Goal: Use online tool/utility: Utilize a website feature to perform a specific function

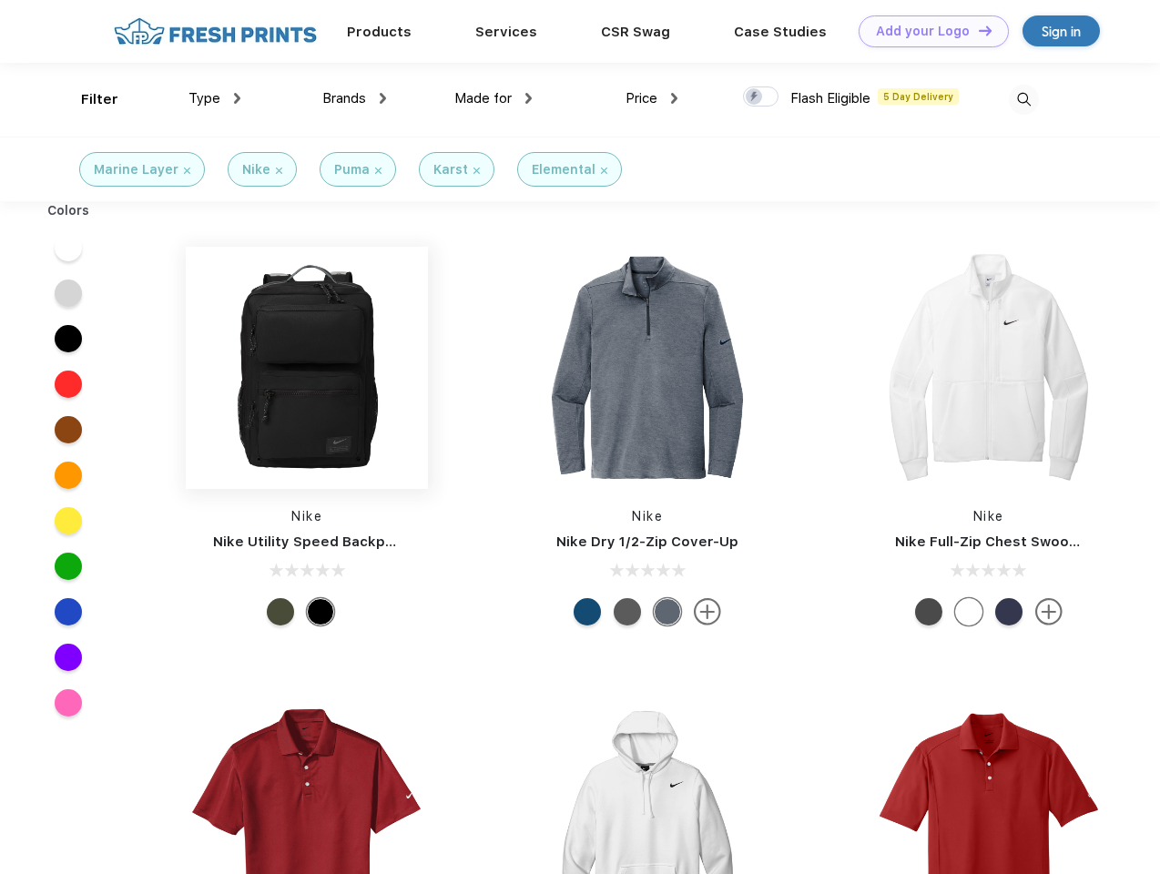
scroll to position [1, 0]
click at [927, 31] on link "Add your Logo Design Tool" at bounding box center [934, 31] width 150 height 32
click at [0, 0] on div "Design Tool" at bounding box center [0, 0] width 0 height 0
click at [977, 30] on link "Add your Logo Design Tool" at bounding box center [934, 31] width 150 height 32
click at [87, 99] on div "Filter" at bounding box center [99, 99] width 37 height 21
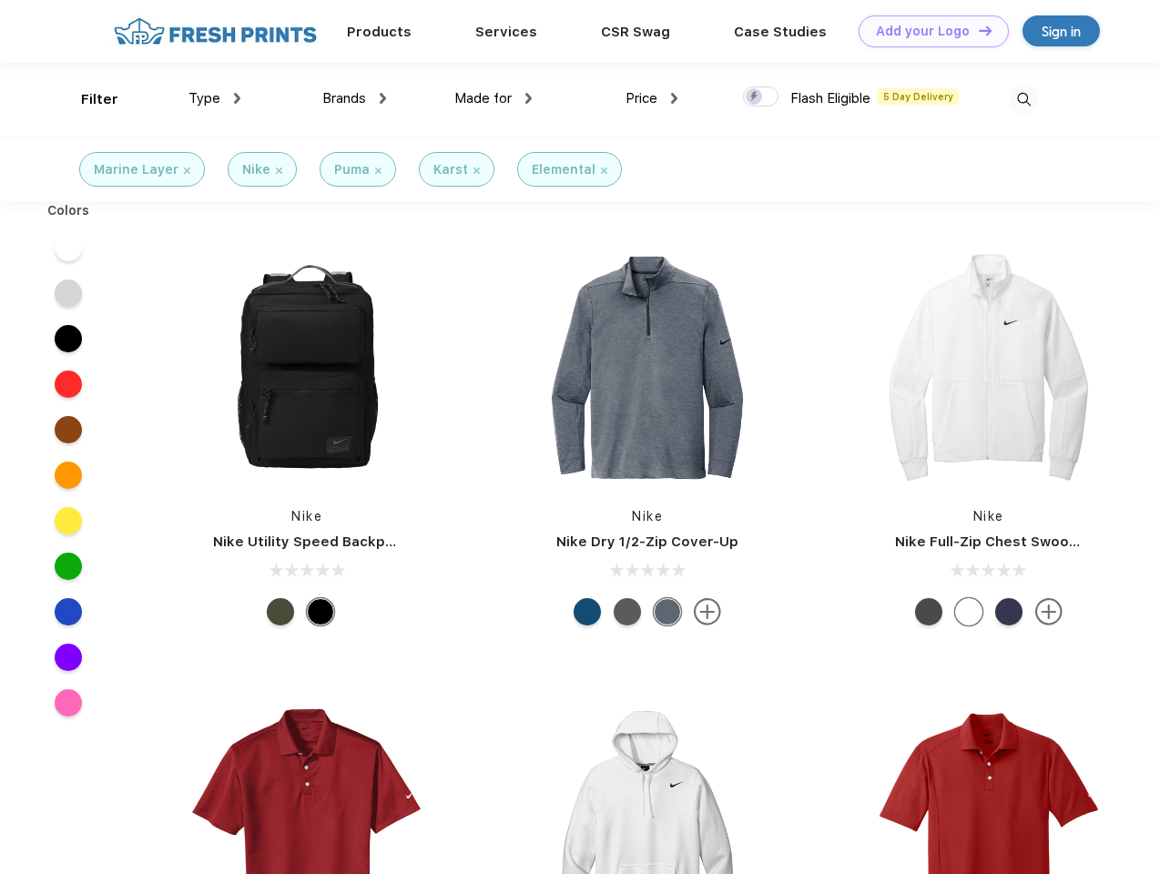
click at [215, 98] on span "Type" at bounding box center [204, 98] width 32 height 16
click at [354, 98] on span "Brands" at bounding box center [344, 98] width 44 height 16
click at [493, 98] on span "Made for" at bounding box center [482, 98] width 57 height 16
click at [652, 98] on span "Price" at bounding box center [641, 98] width 32 height 16
click at [761, 97] on div at bounding box center [761, 96] width 36 height 20
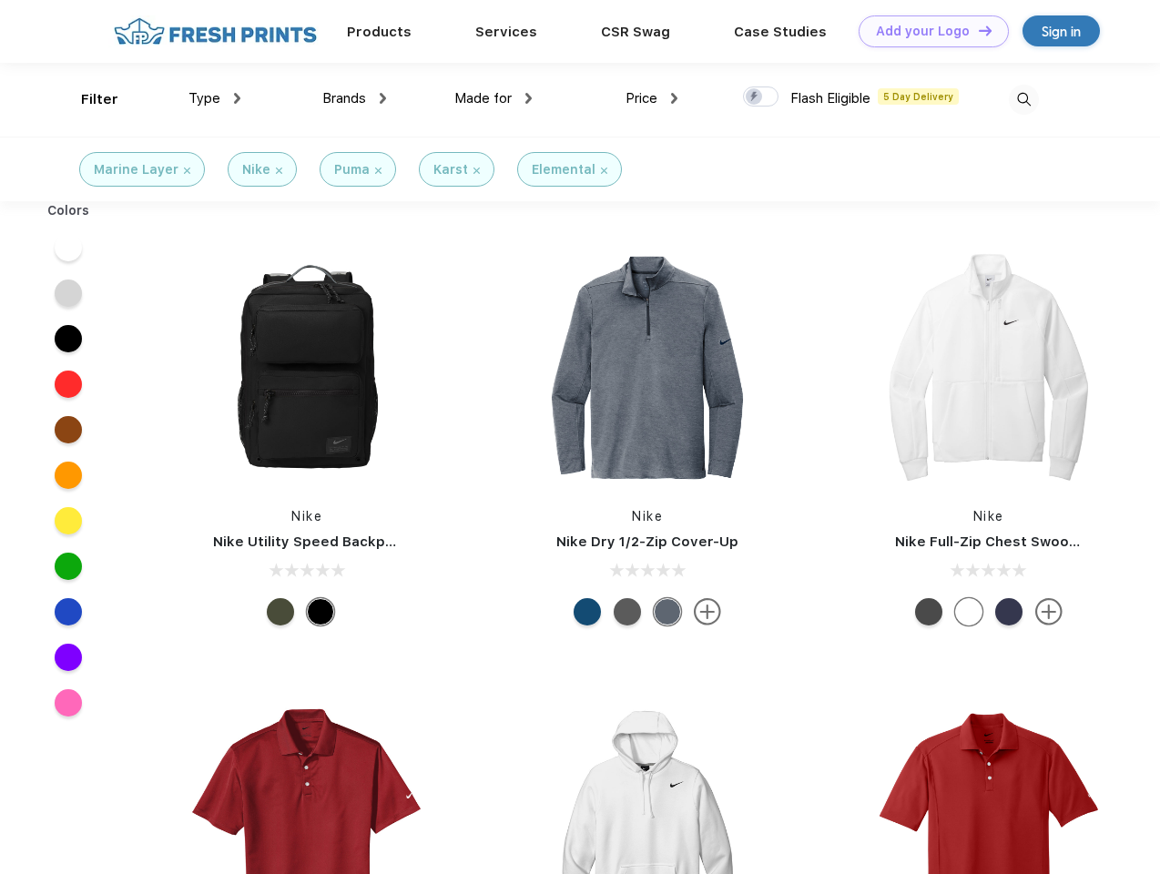
click at [755, 97] on input "checkbox" at bounding box center [749, 92] width 12 height 12
click at [1023, 99] on img at bounding box center [1024, 100] width 30 height 30
